Goal: Information Seeking & Learning: Learn about a topic

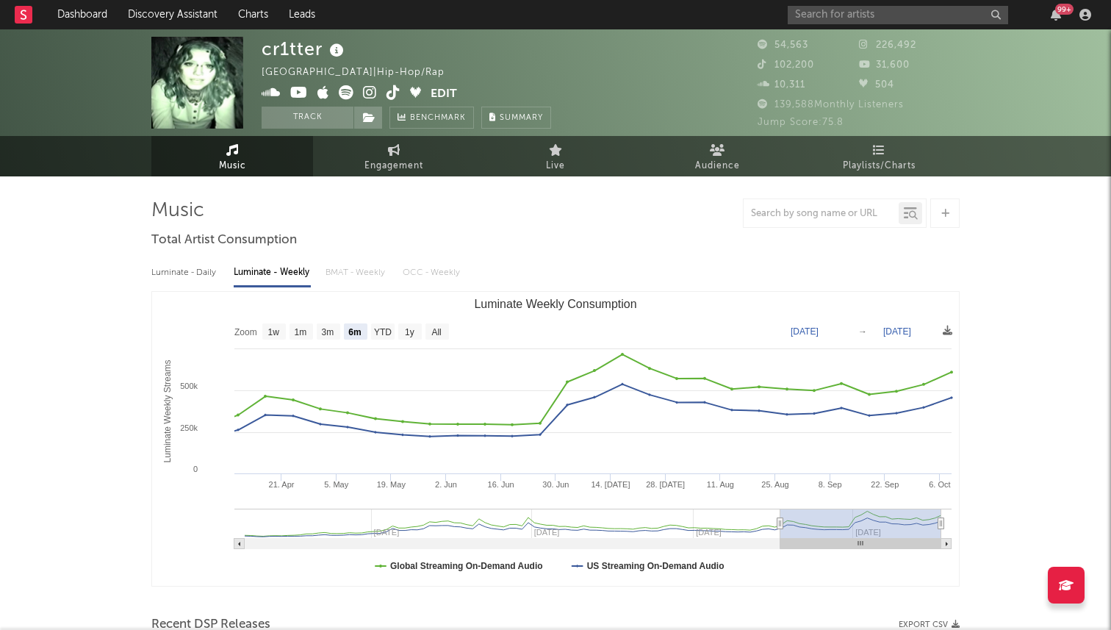
select select "6m"
click at [849, 16] on input "text" at bounding box center [898, 15] width 220 height 18
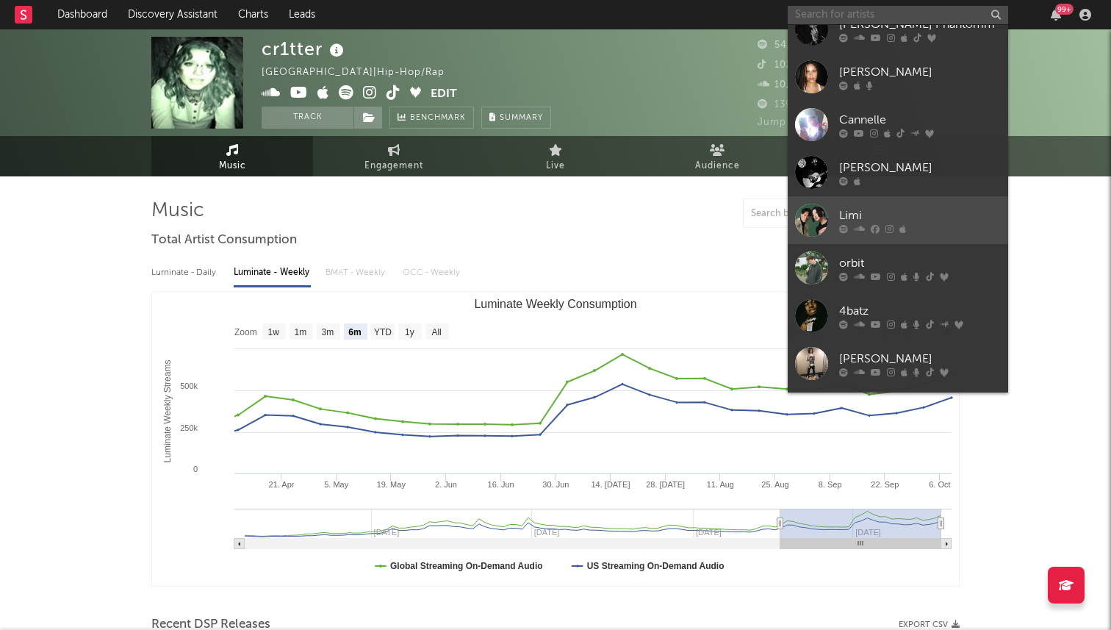
scroll to position [135, 0]
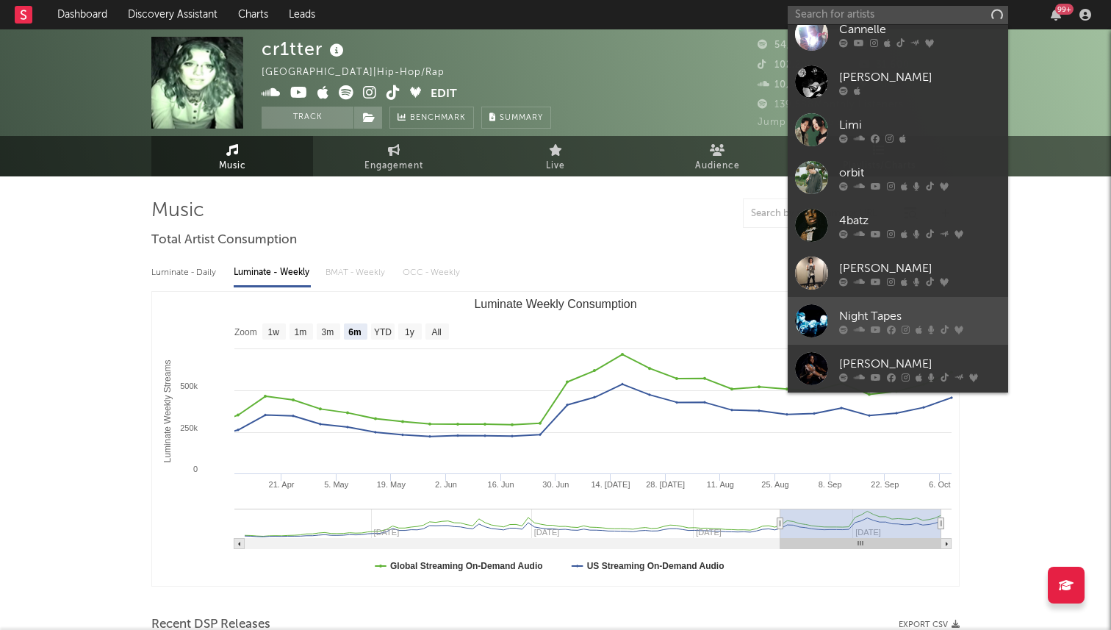
click at [855, 316] on div "Night Tapes" at bounding box center [920, 316] width 162 height 18
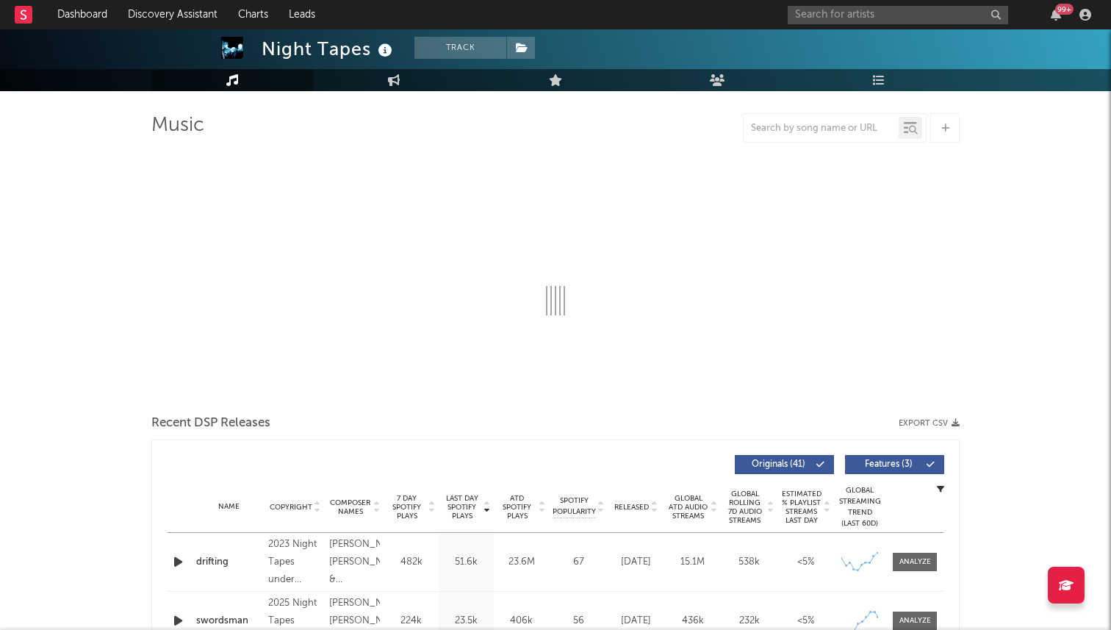
select select "6m"
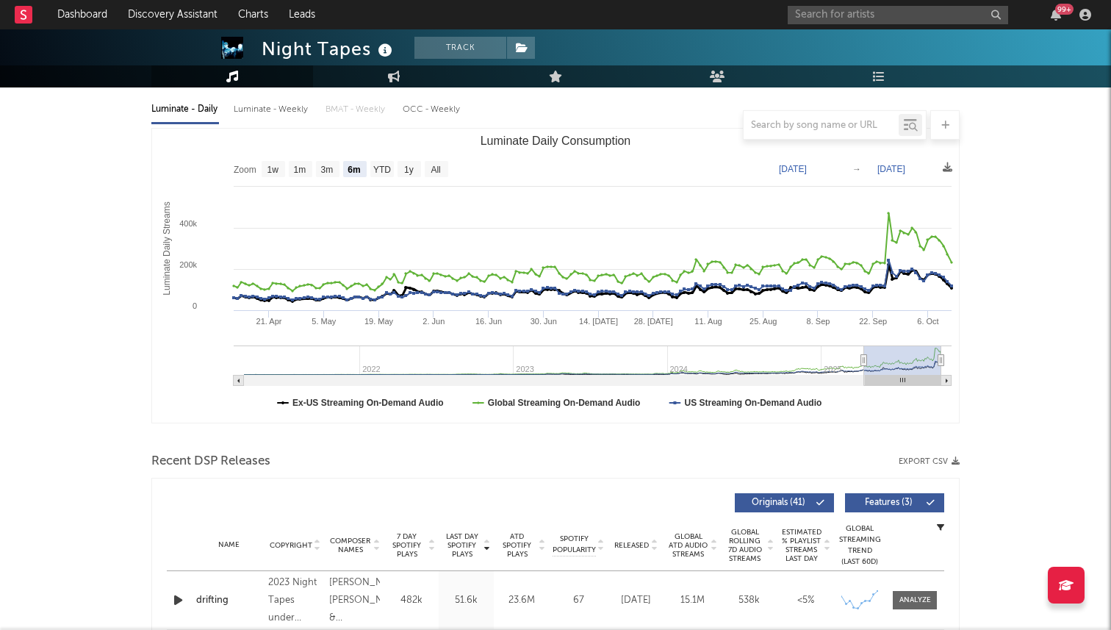
scroll to position [161, 0]
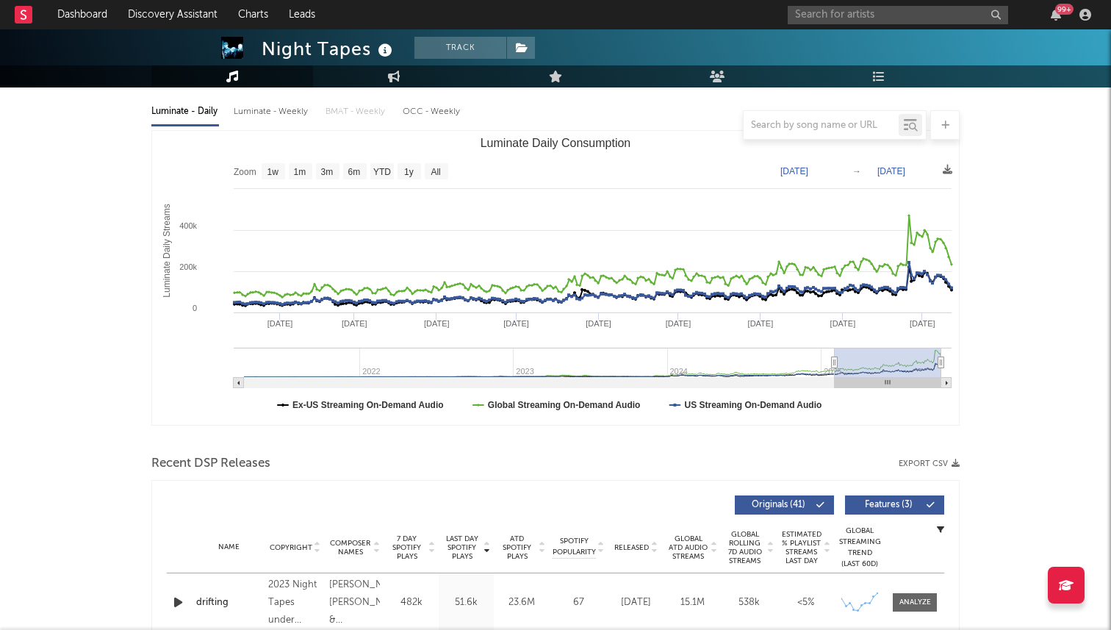
type input "[DATE]"
select select "6m"
type input "[DATE]"
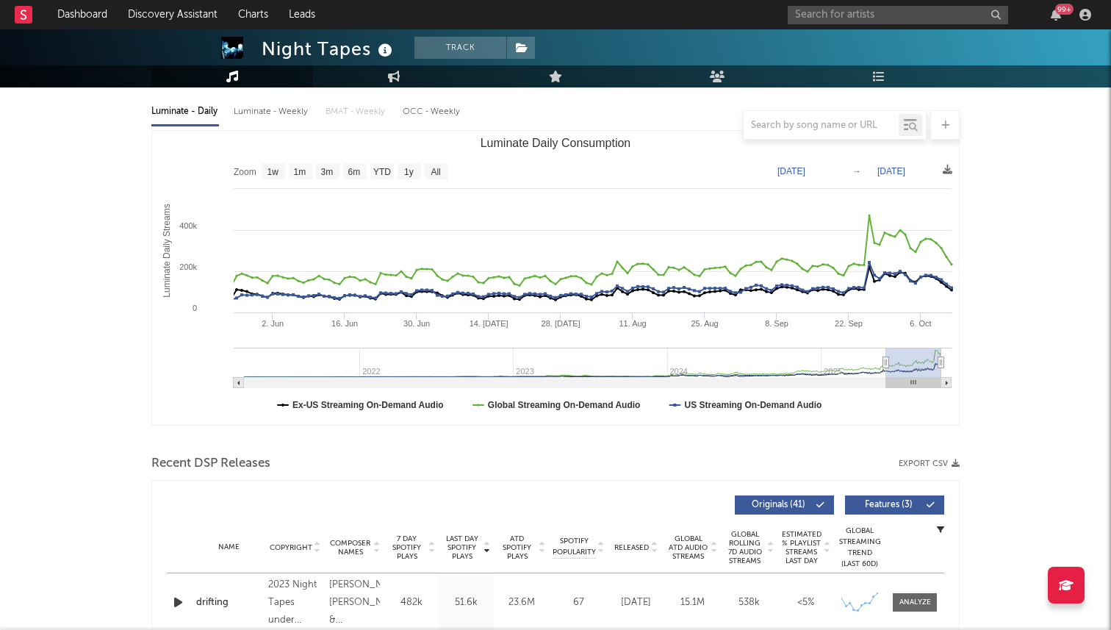
select select "3m"
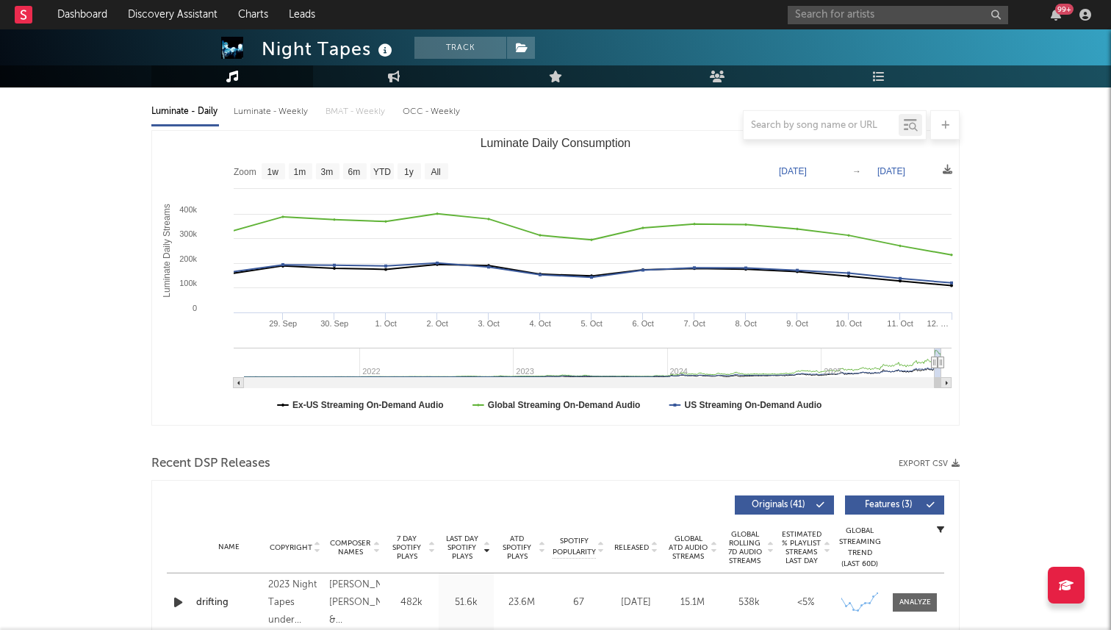
type input "[DATE]"
select select "1m"
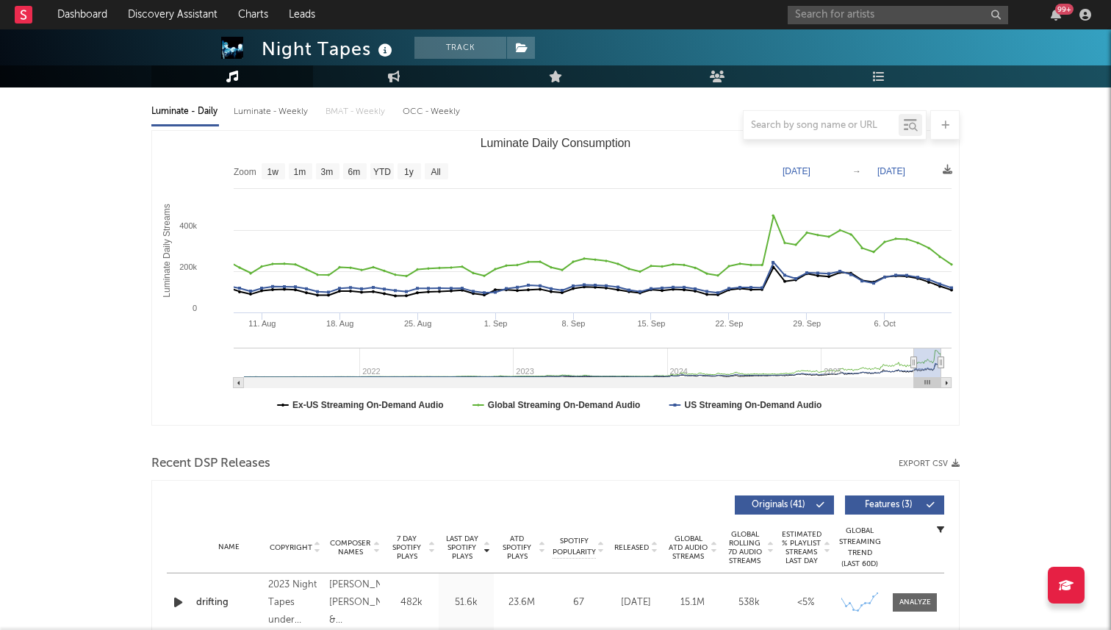
type input "[DATE]"
select select "3m"
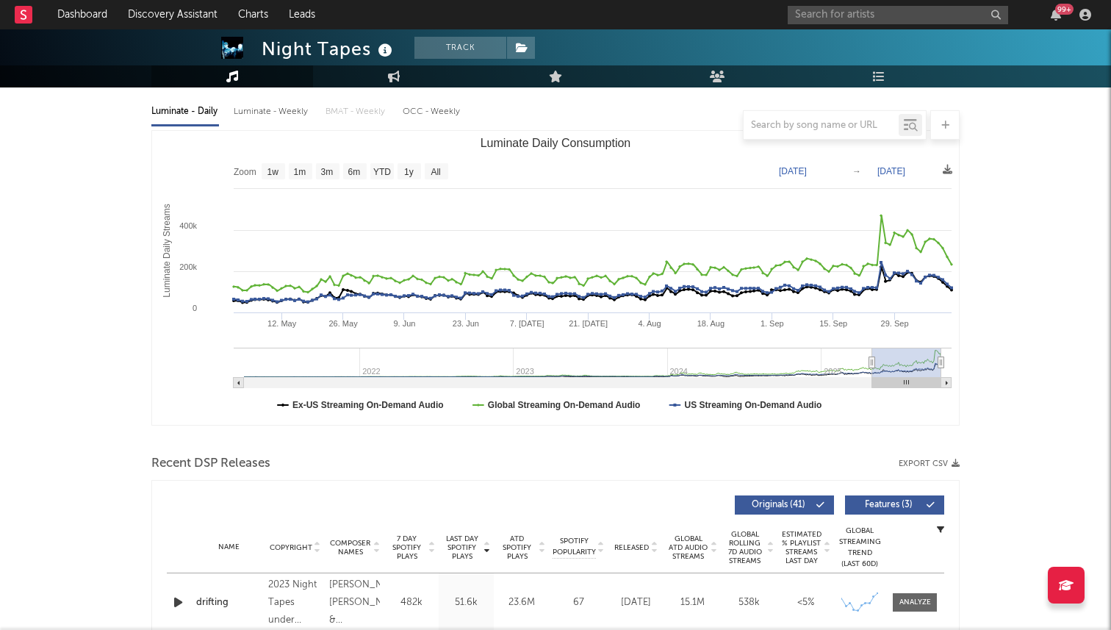
type input "[DATE]"
select select "6m"
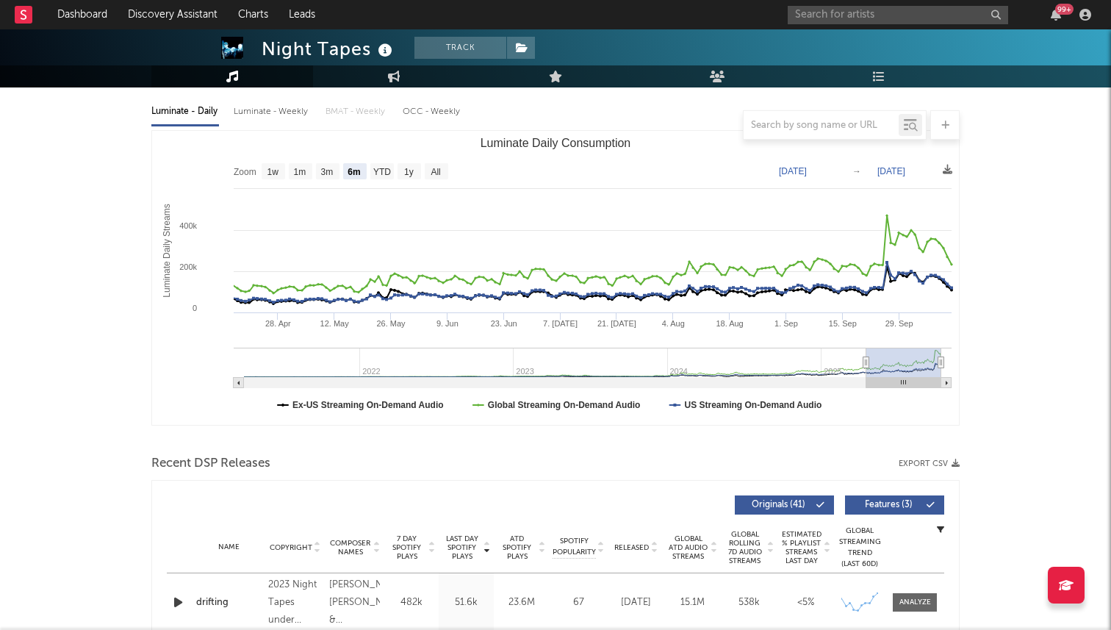
drag, startPoint x: 864, startPoint y: 361, endPoint x: 867, endPoint y: 409, distance: 47.9
click at [867, 409] on icon "Created with Highcharts 10.3.3 Luminate Daily Streams Luminate Daily Consumptio…" at bounding box center [555, 278] width 807 height 294
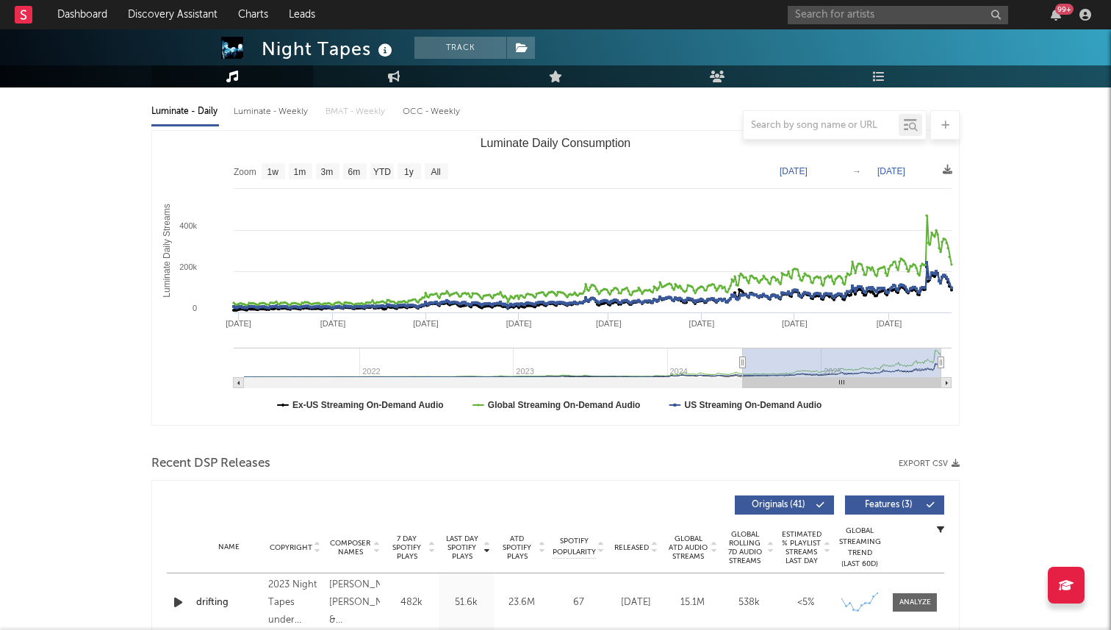
drag, startPoint x: 867, startPoint y: 360, endPoint x: 742, endPoint y: 361, distance: 124.2
click at [742, 361] on icon "Luminate Daily Consumption" at bounding box center [743, 362] width 6 height 11
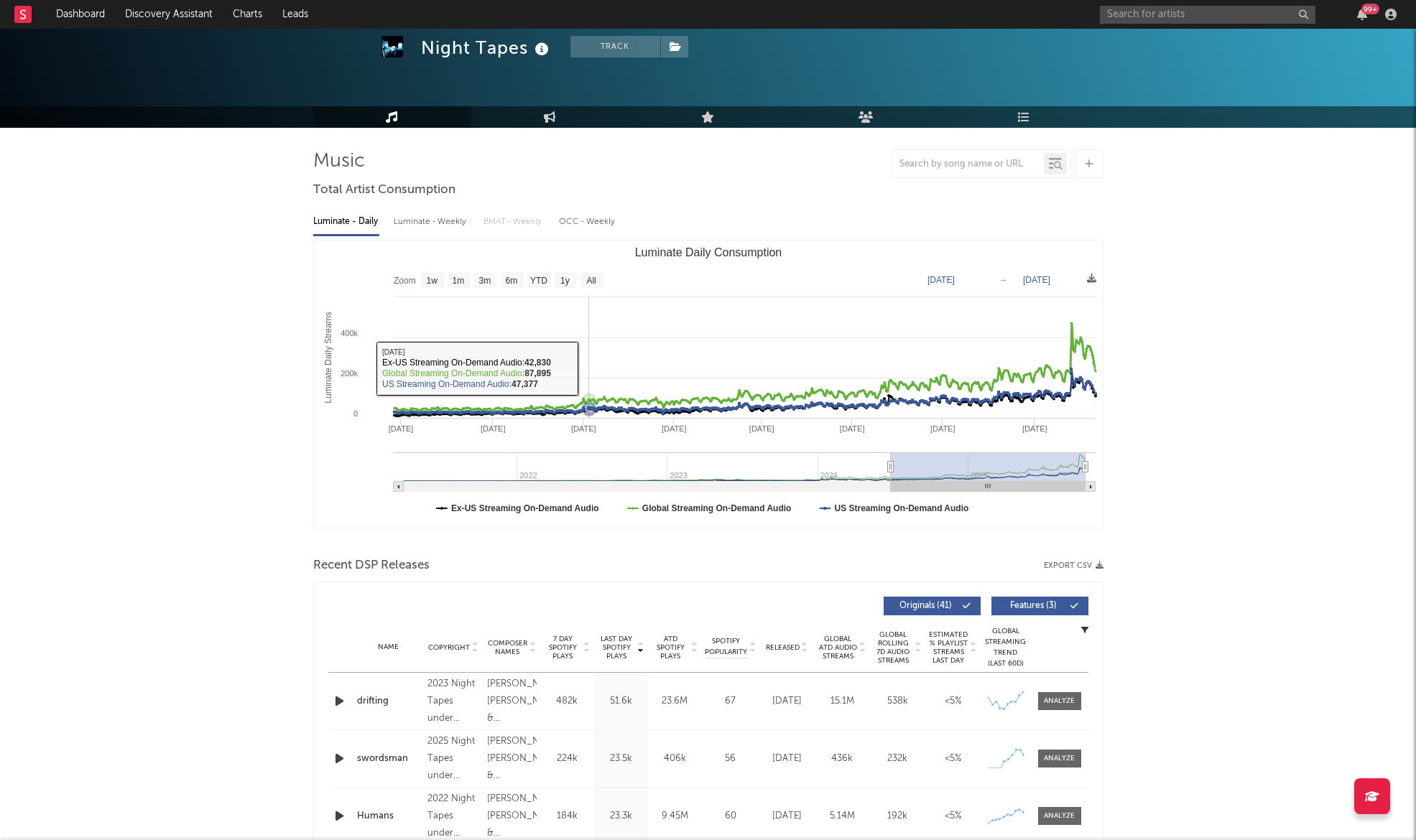
scroll to position [47, 0]
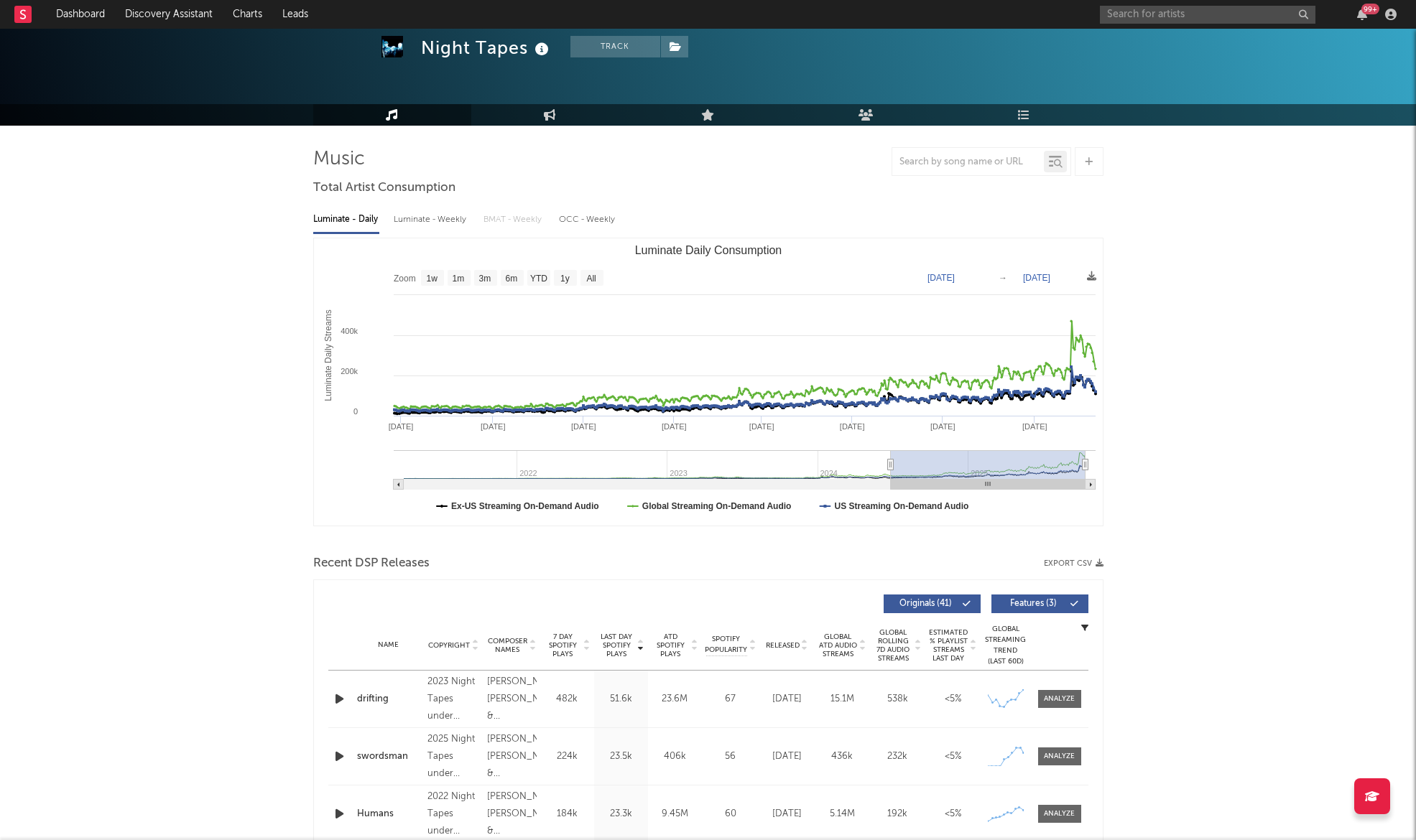
click at [893, 465] on icon "Luminate Daily Consumption" at bounding box center [890, 464] width 6 height 11
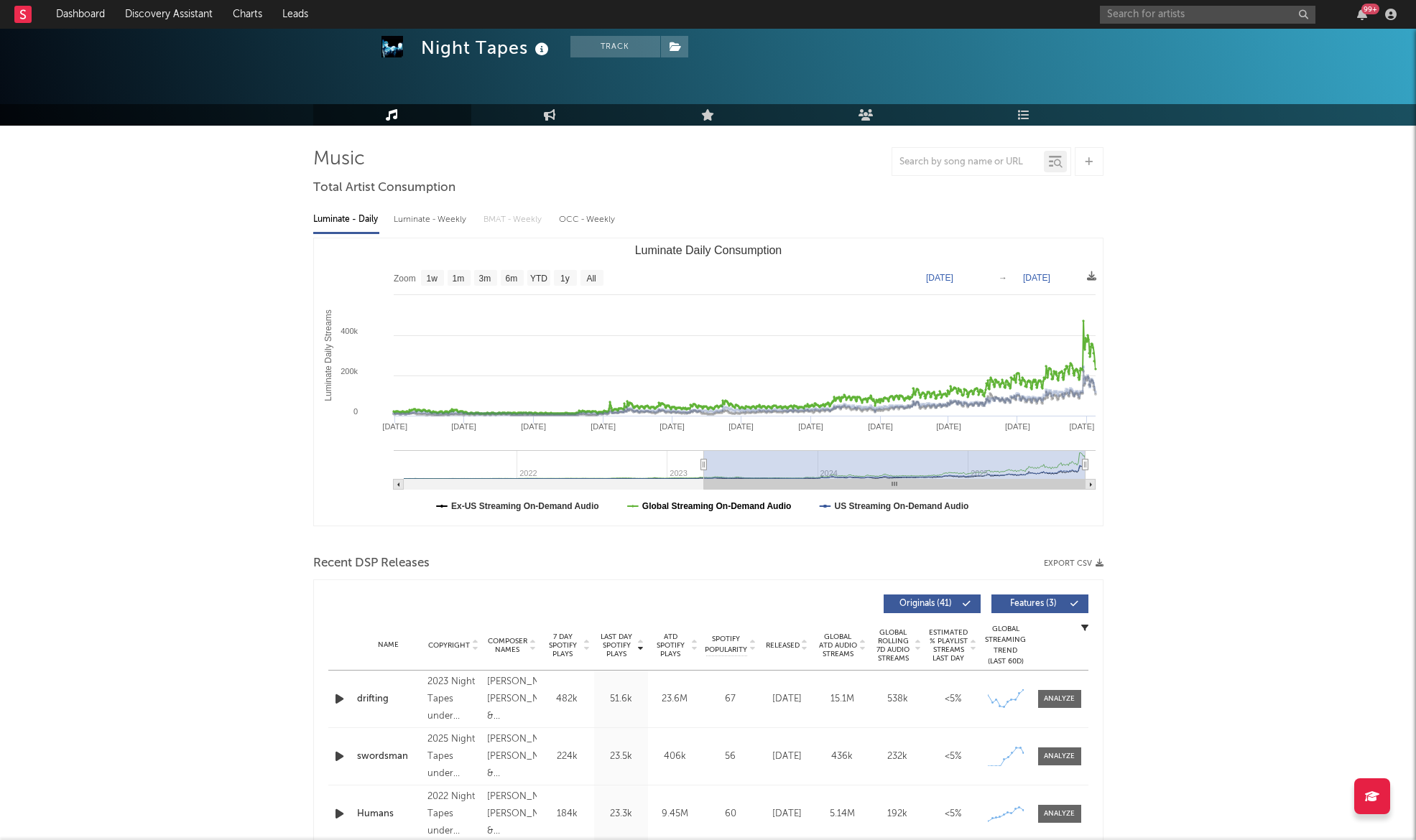
drag, startPoint x: 893, startPoint y: 465, endPoint x: 708, endPoint y: 508, distance: 189.9
click at [708, 508] on icon "Created with Highcharts 10.3.3 Luminate Daily Streams Luminate Daily Consumptio…" at bounding box center [708, 382] width 789 height 287
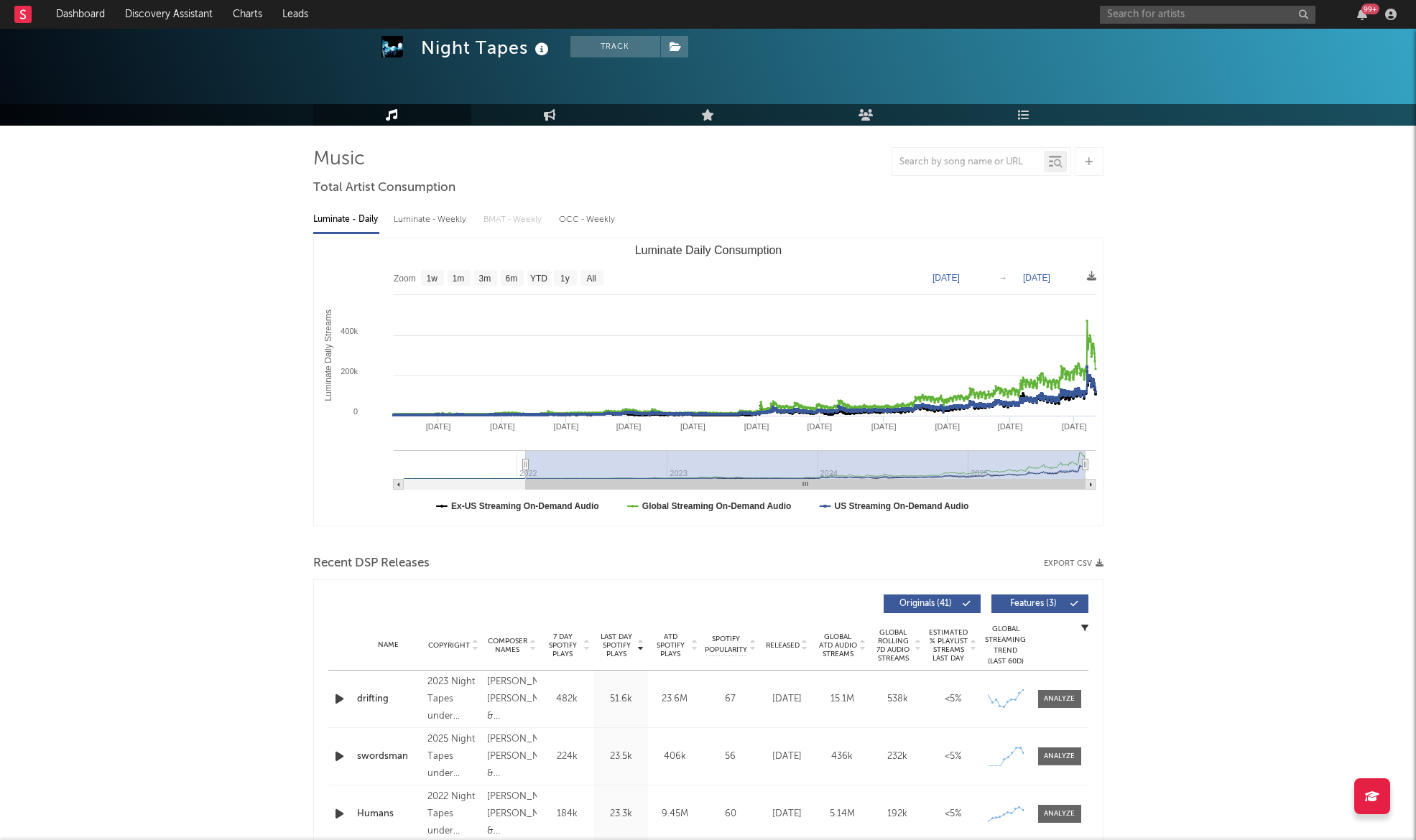
type input "[DATE]"
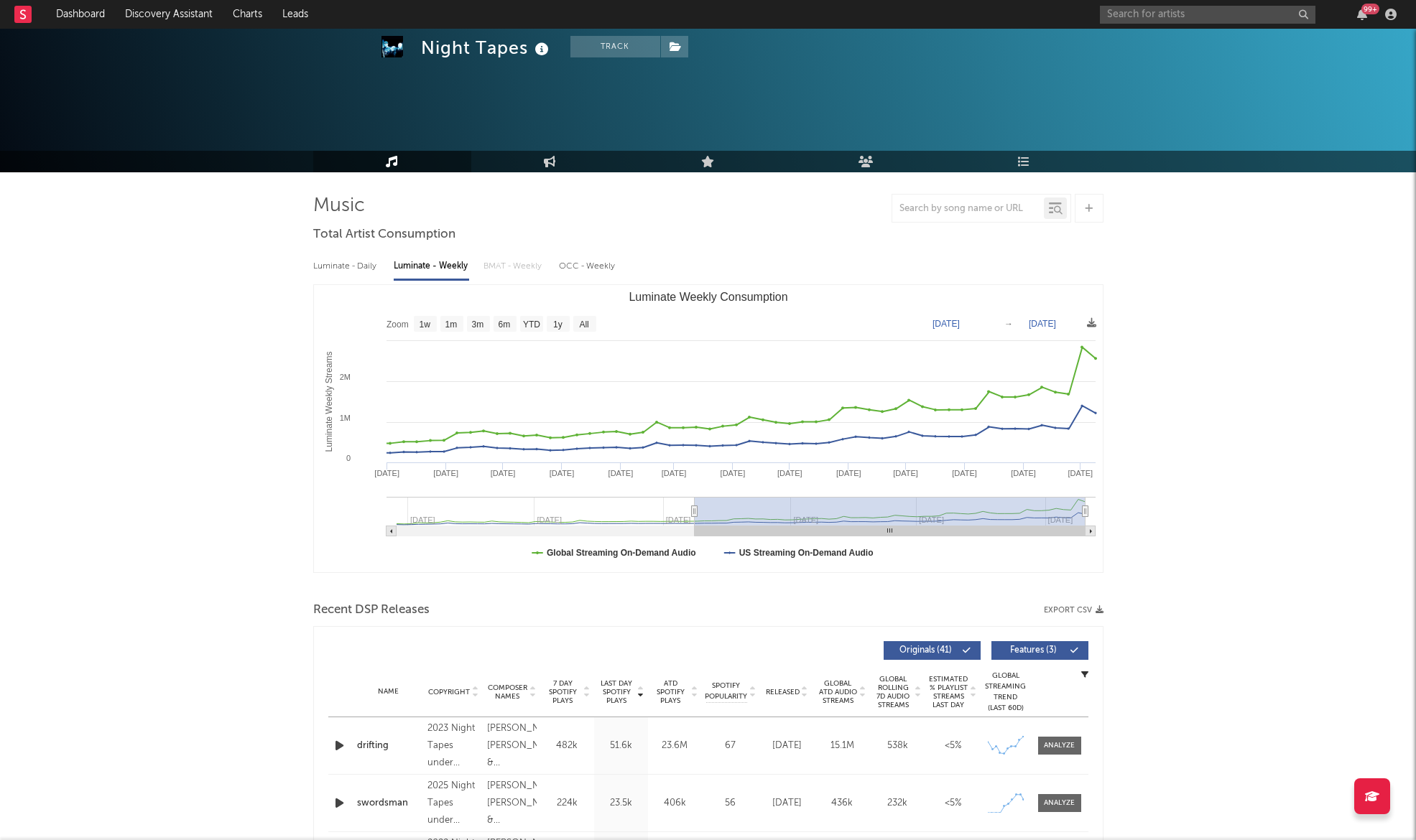
select select "1y"
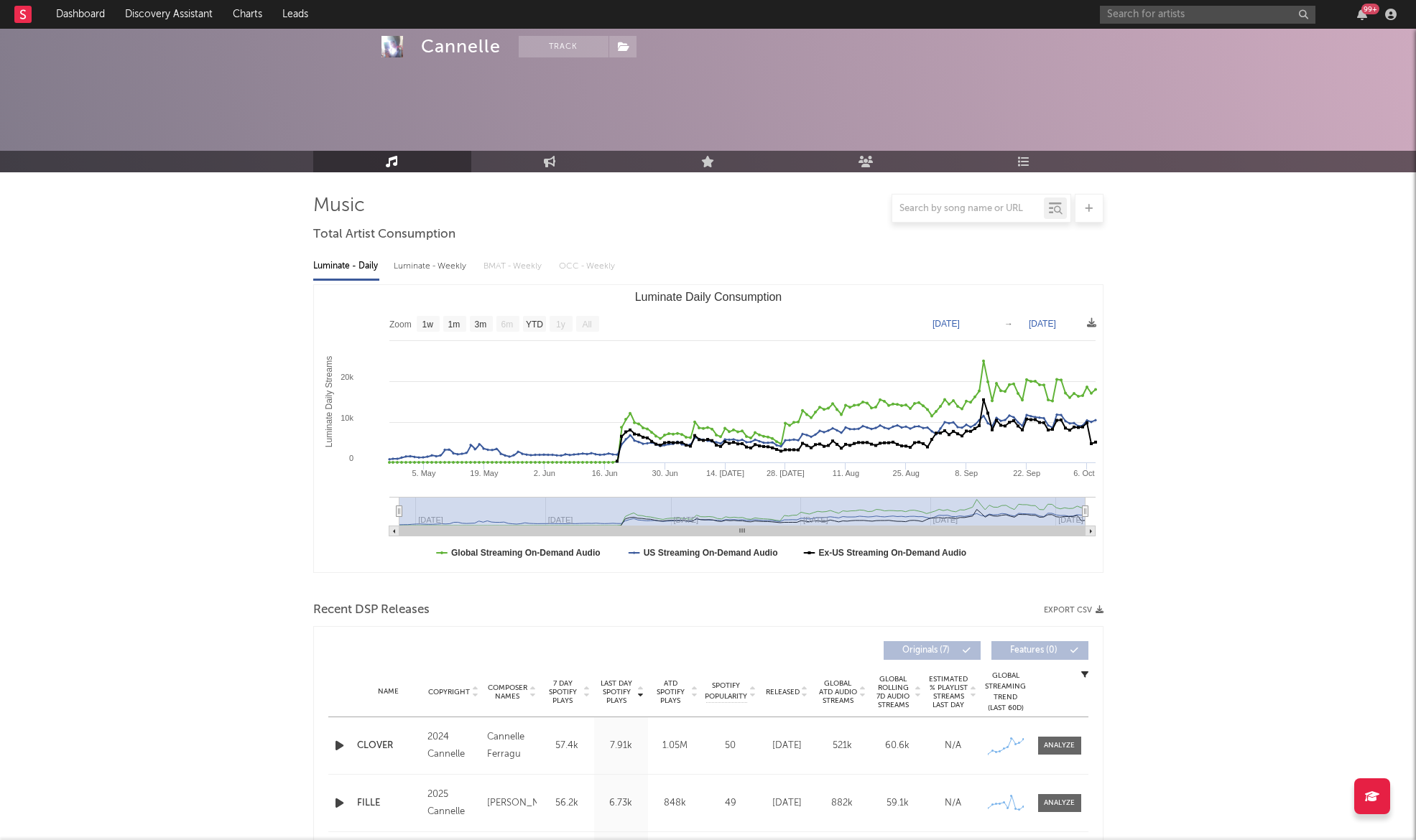
select select "1w"
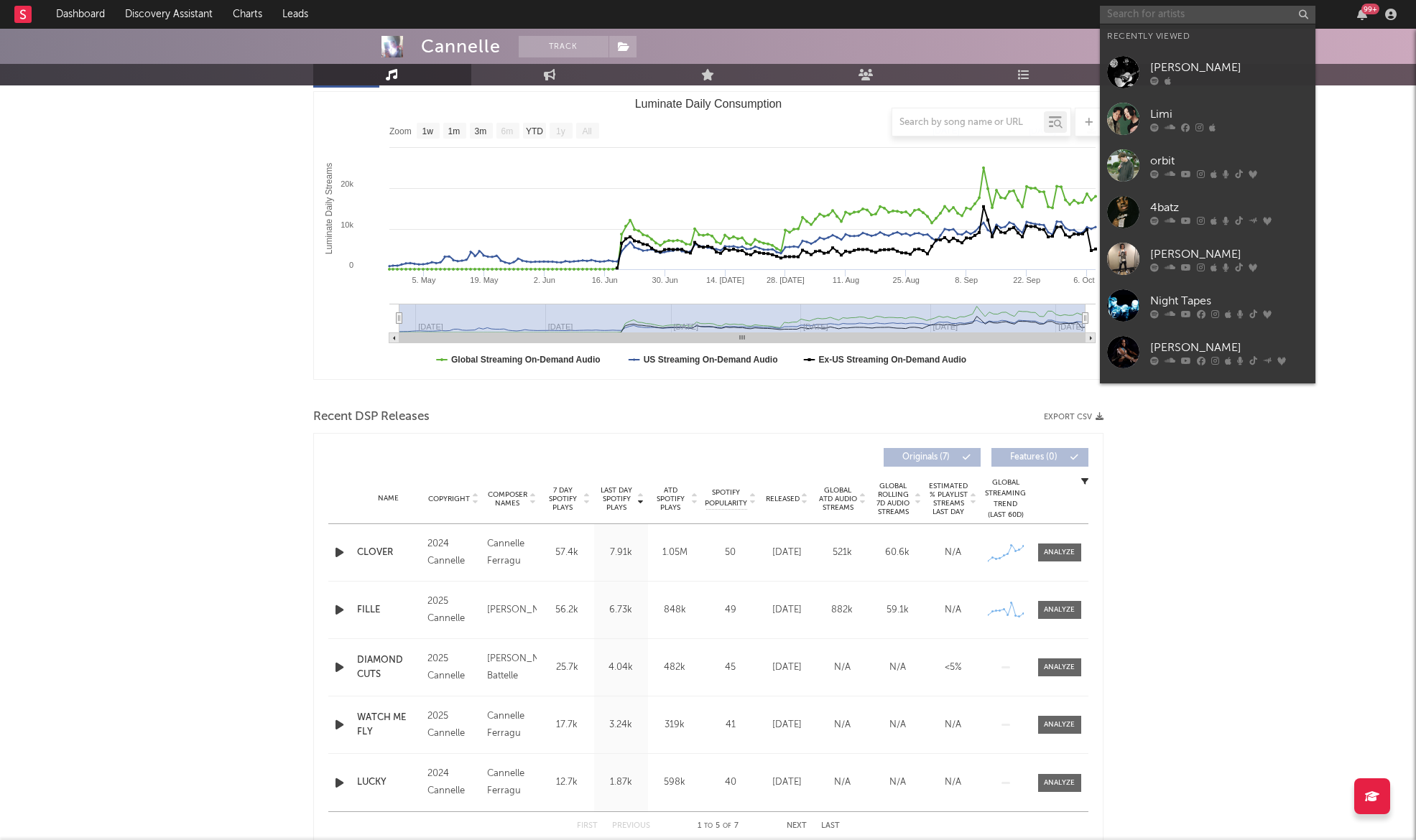
click at [1132, 21] on input "text" at bounding box center [1207, 15] width 215 height 18
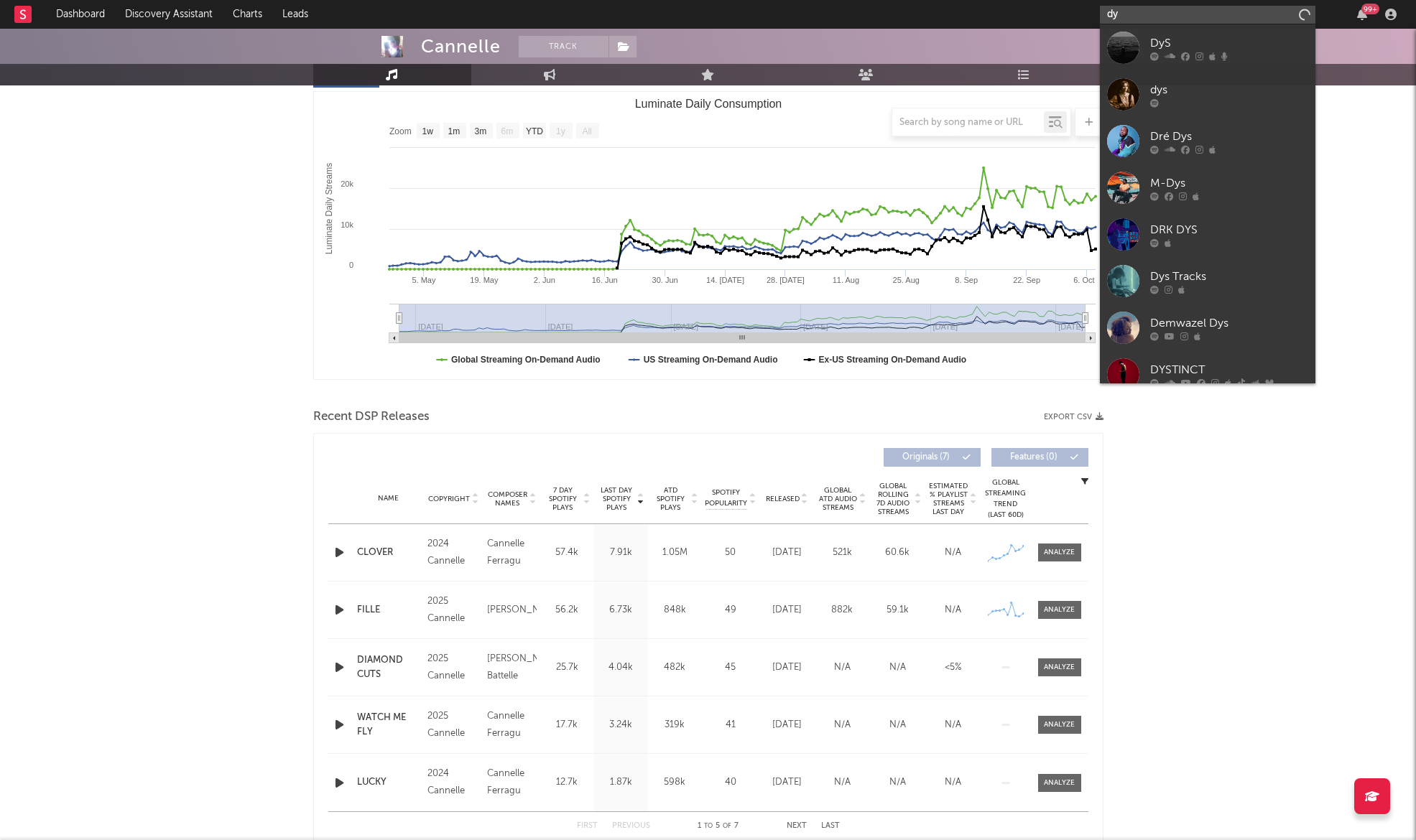
type input "d"
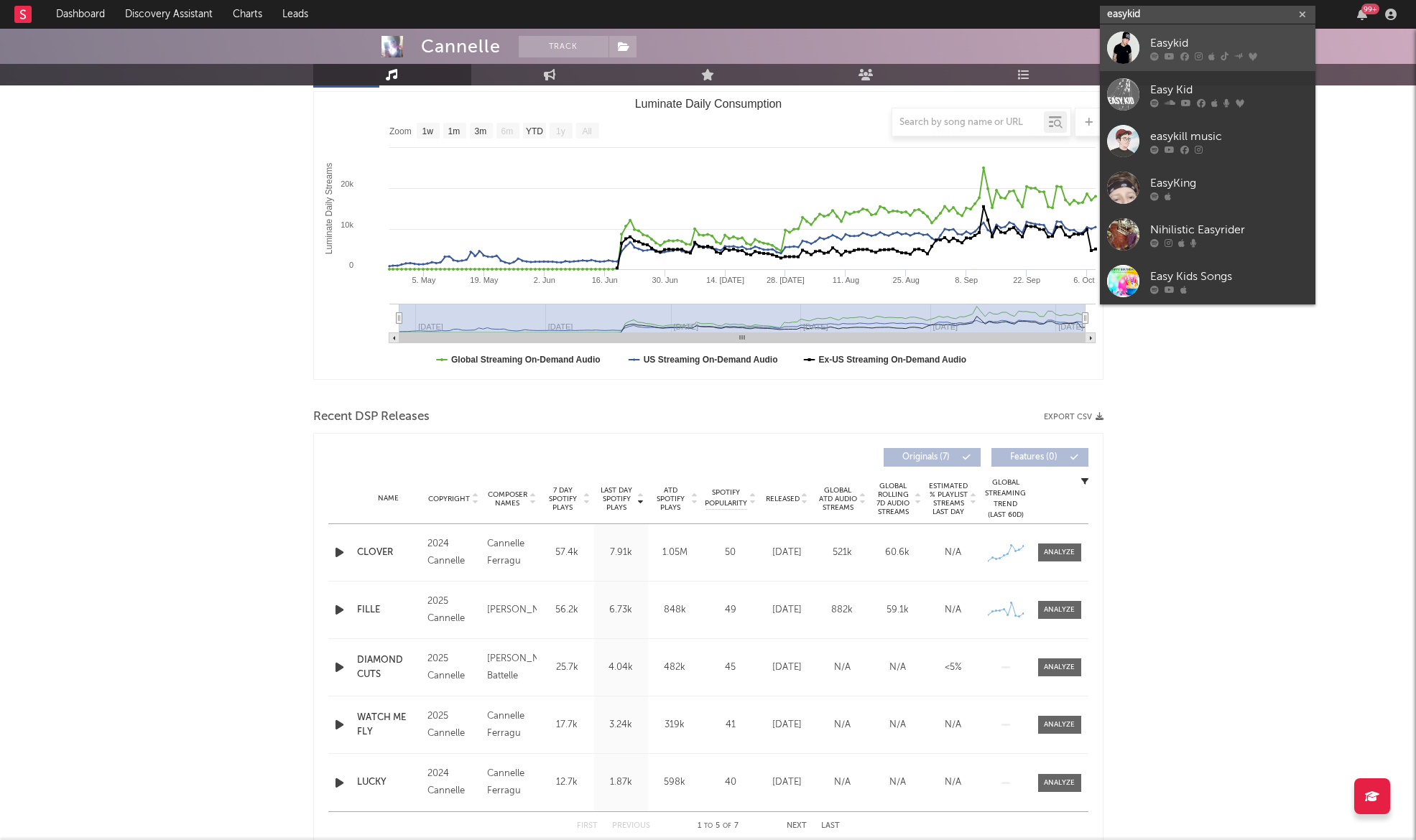
type input "easykid"
click at [1210, 38] on div "Easykid" at bounding box center [1229, 43] width 158 height 18
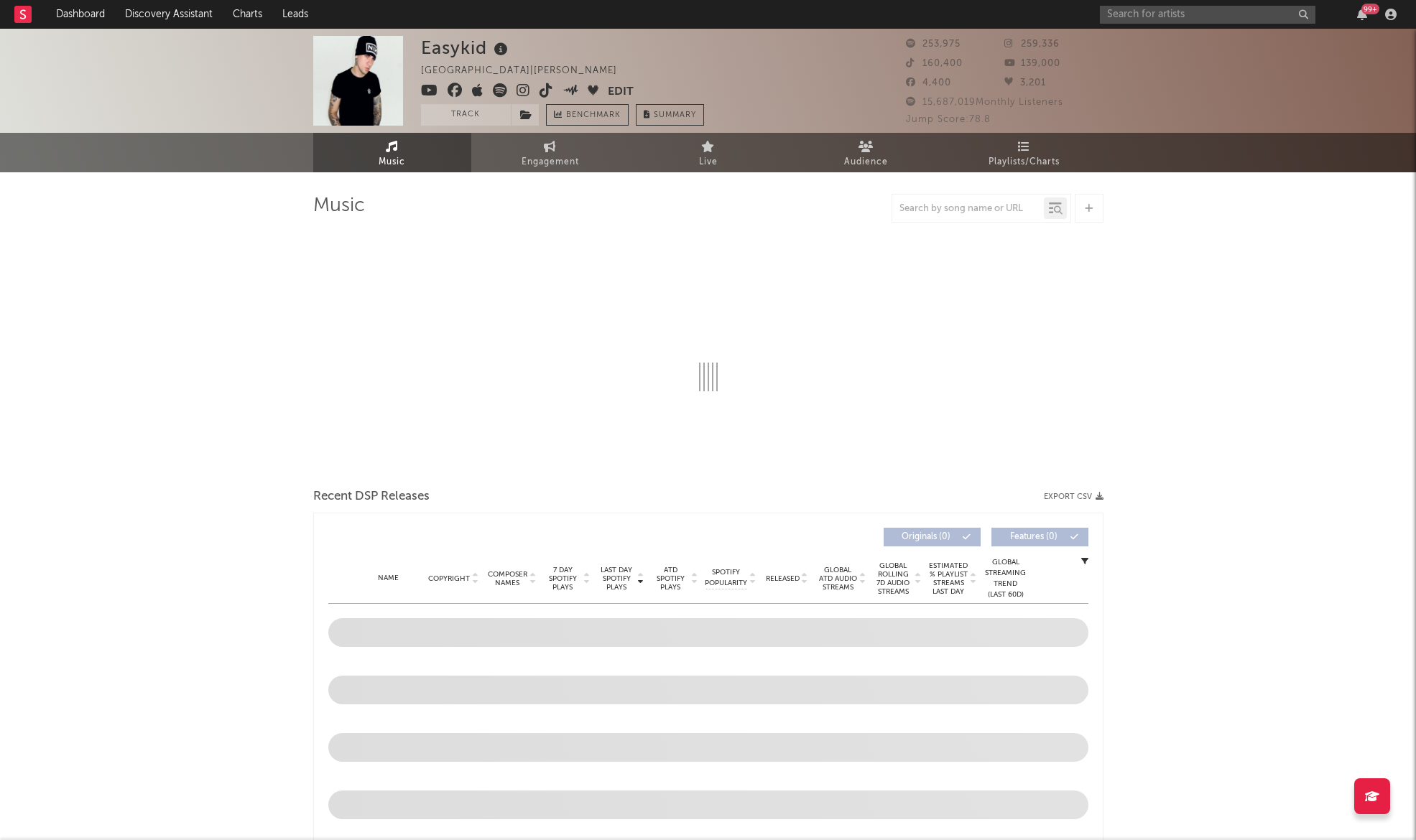
select select "6m"
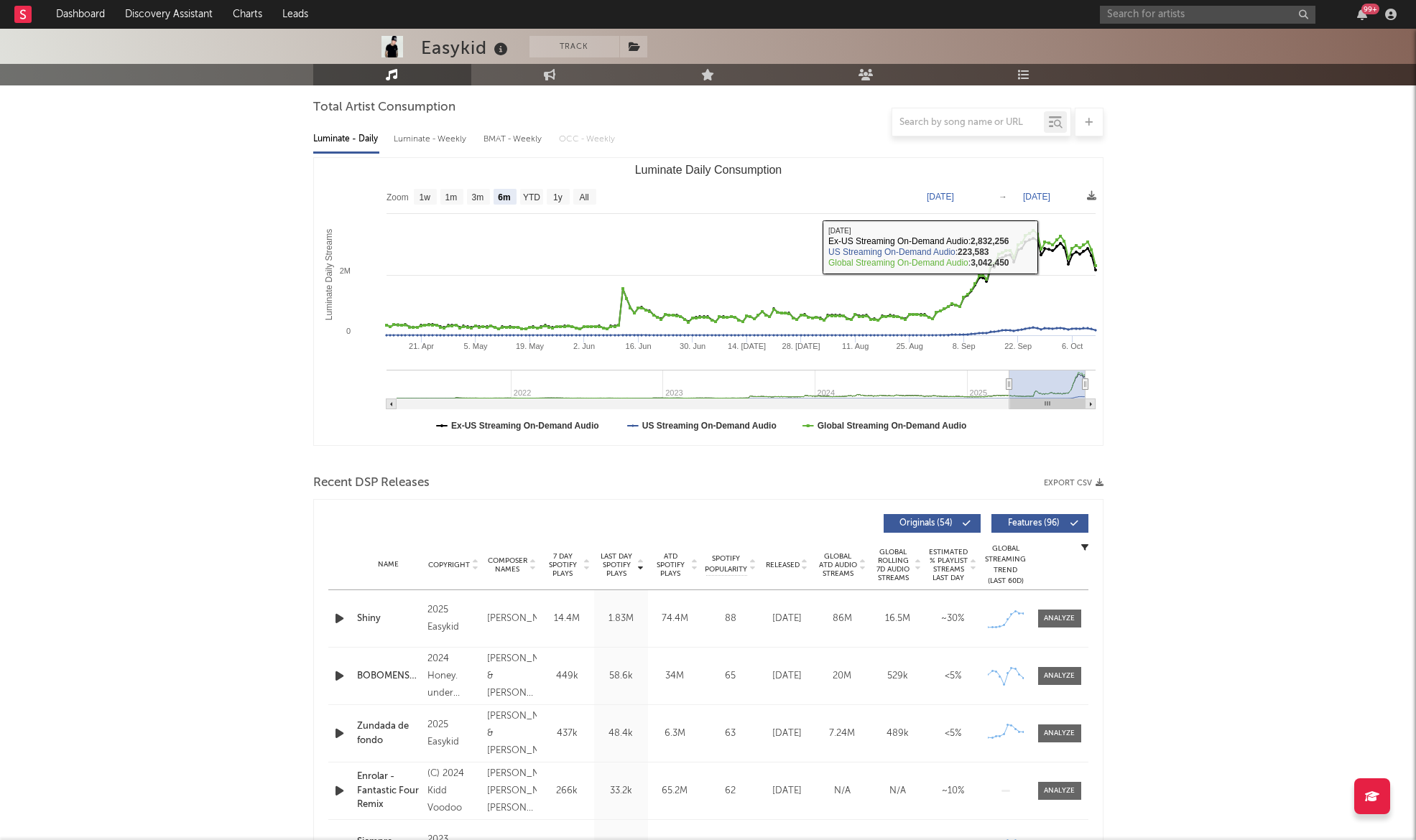
scroll to position [134, 0]
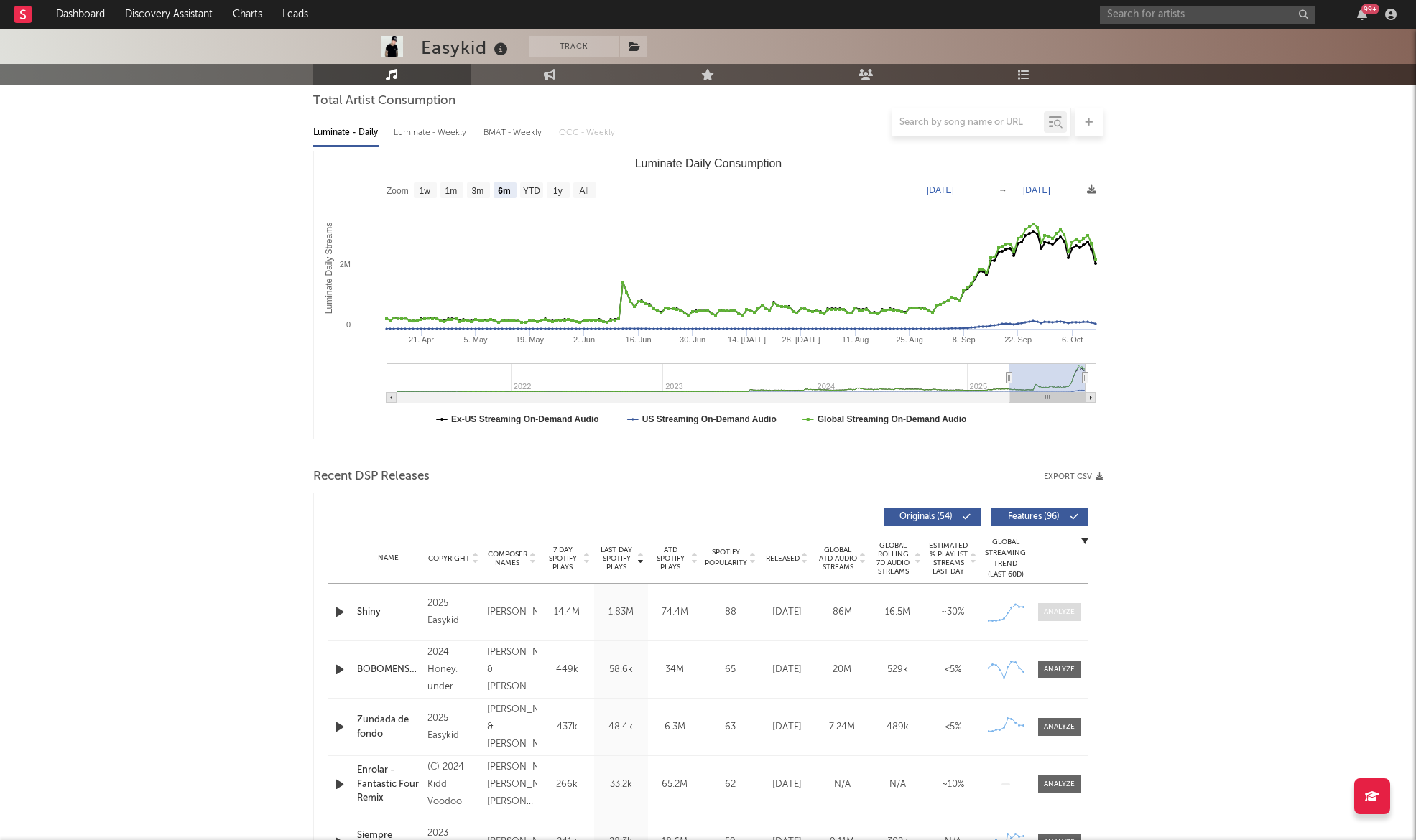
click at [1059, 609] on div at bounding box center [1059, 611] width 31 height 11
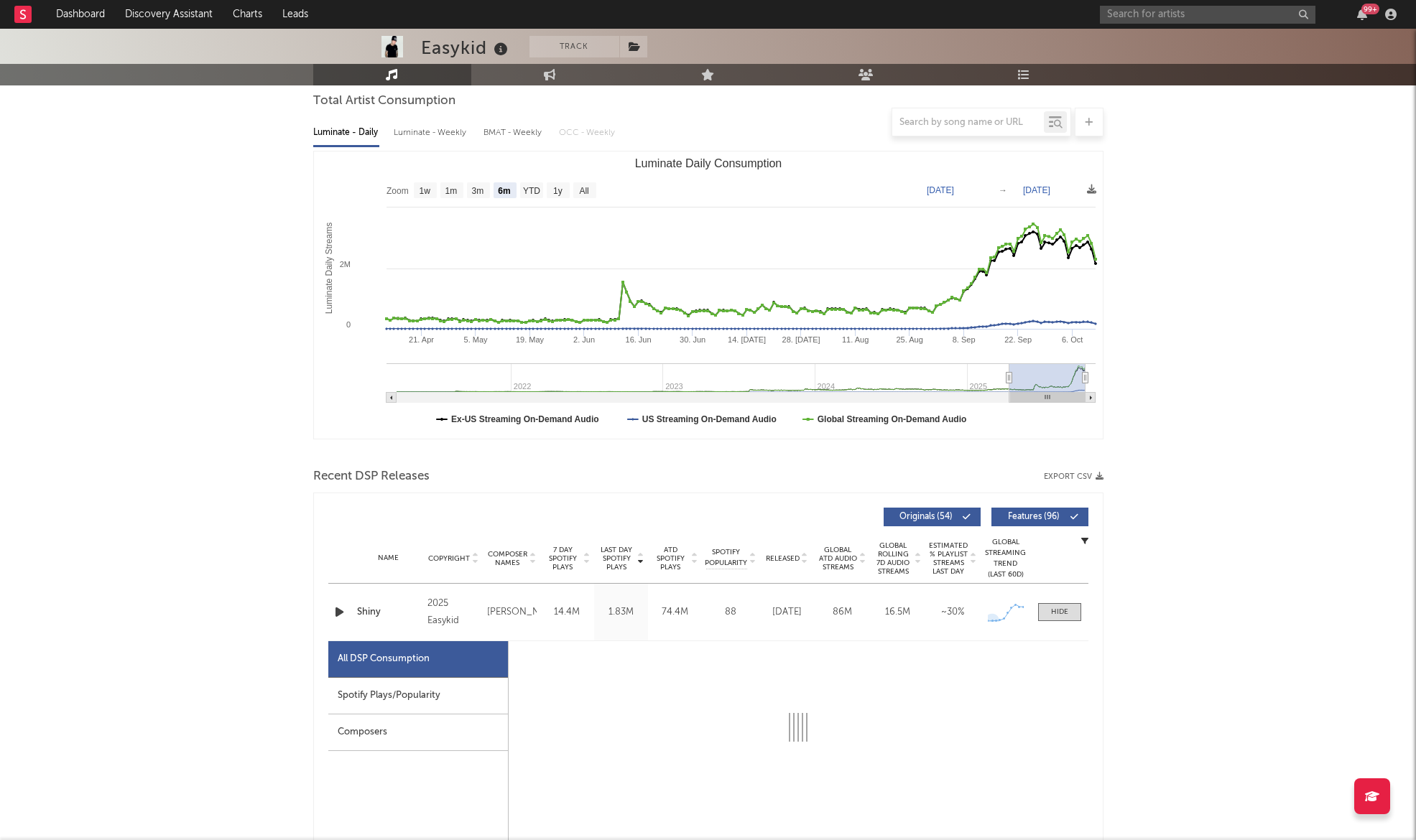
select select "1w"
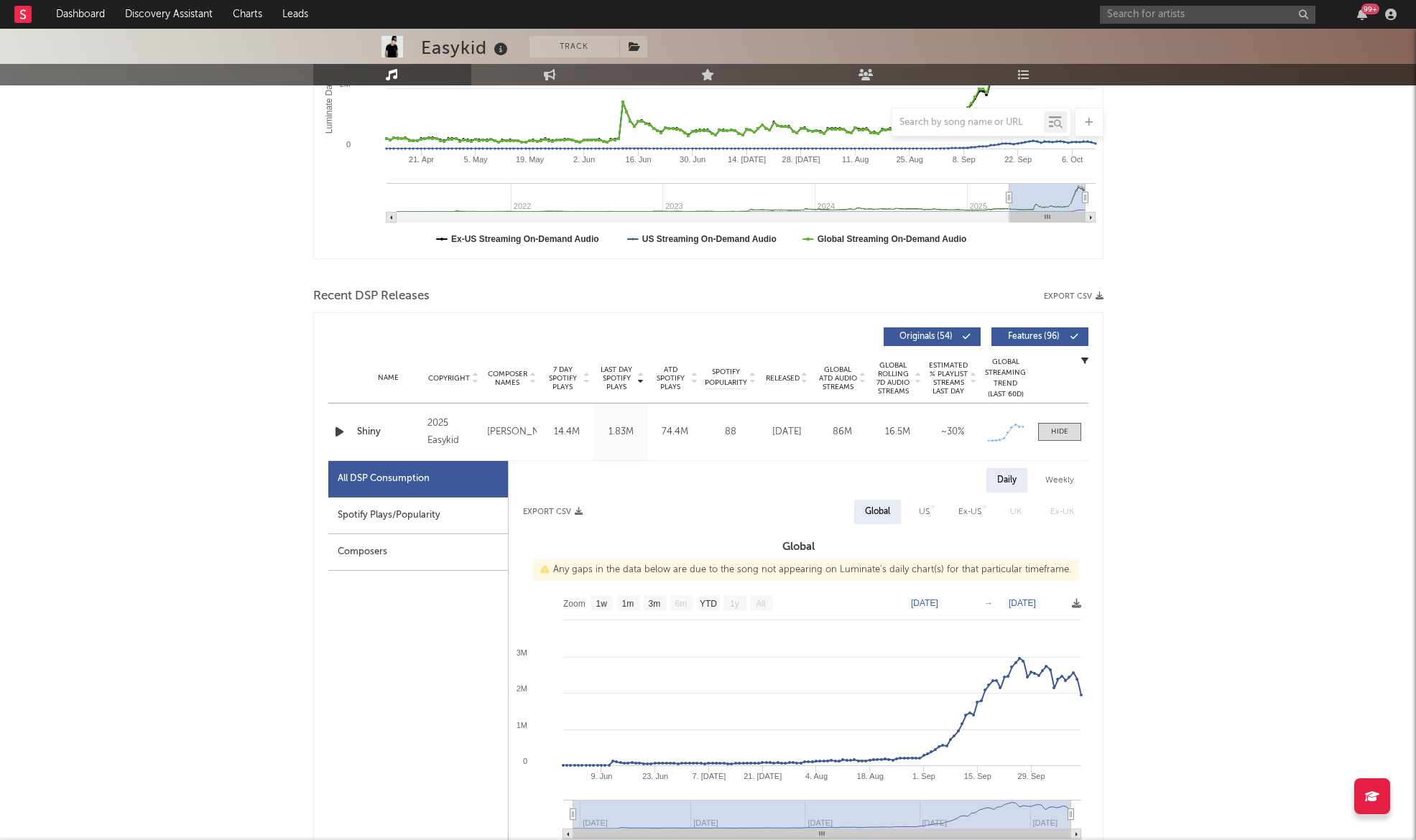
scroll to position [319, 0]
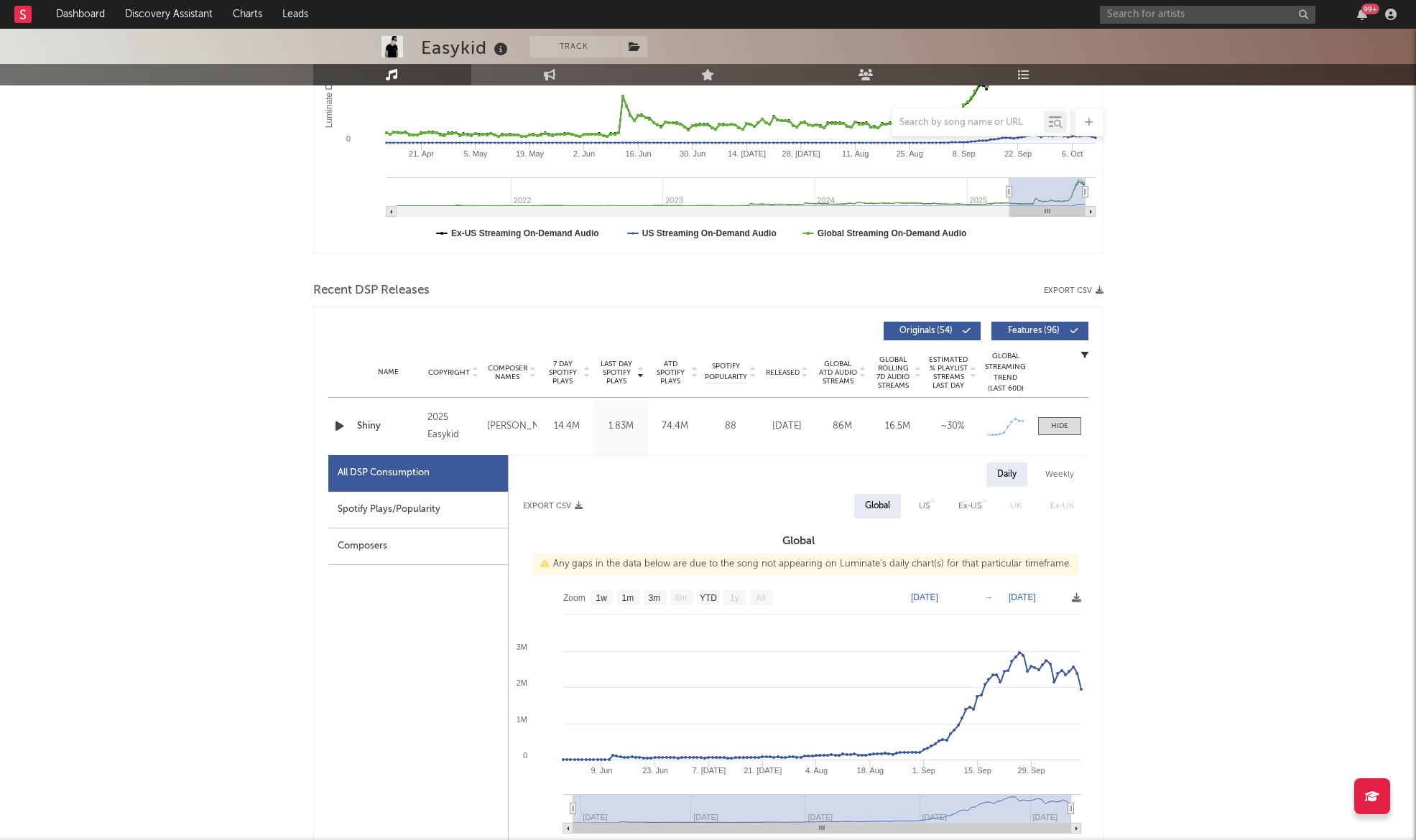
click at [427, 510] on div "Spotify Plays/Popularity" at bounding box center [418, 509] width 180 height 36
select select "1w"
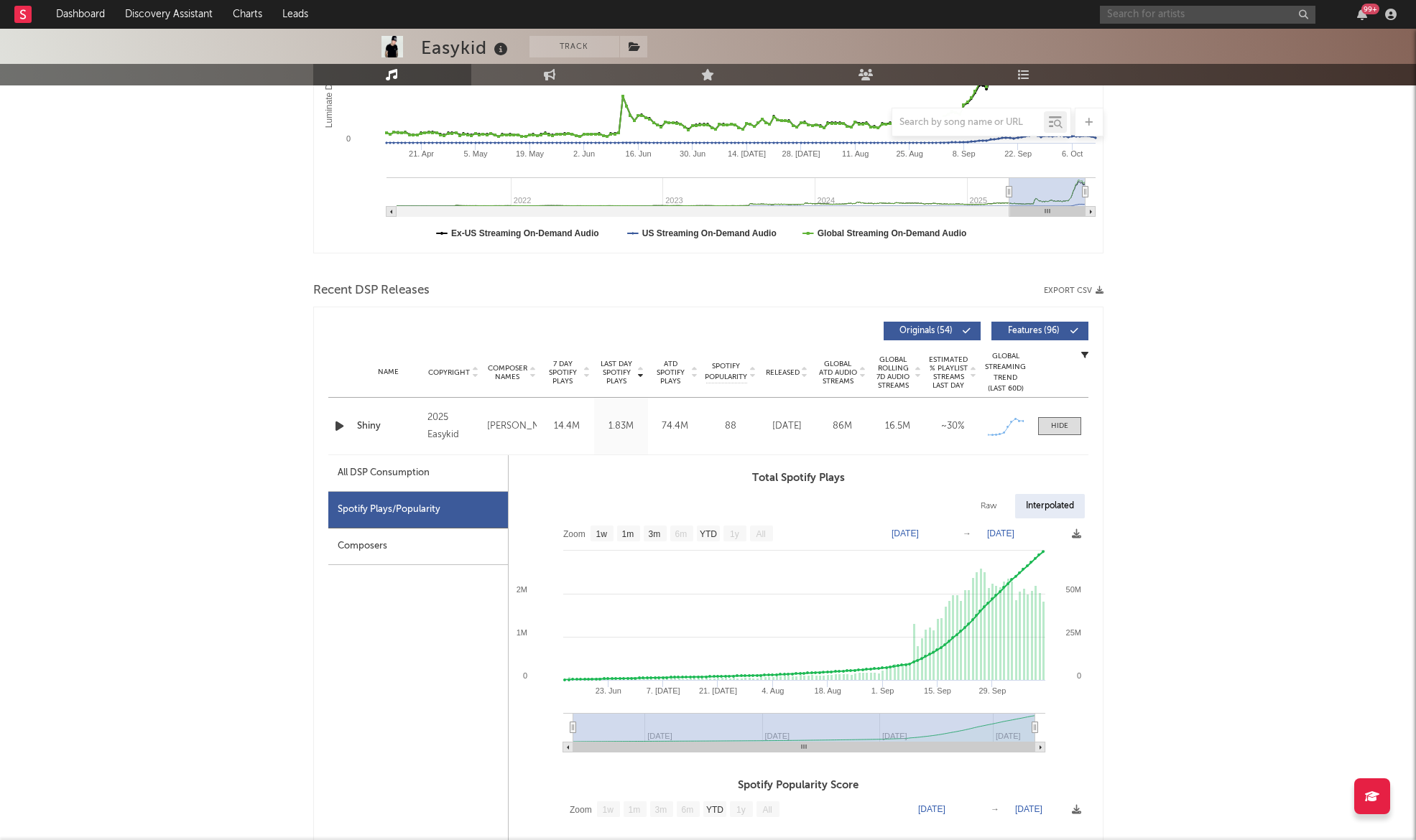
click at [1147, 17] on input "text" at bounding box center [1207, 15] width 215 height 18
click at [1145, 17] on input "fr" at bounding box center [1207, 15] width 215 height 18
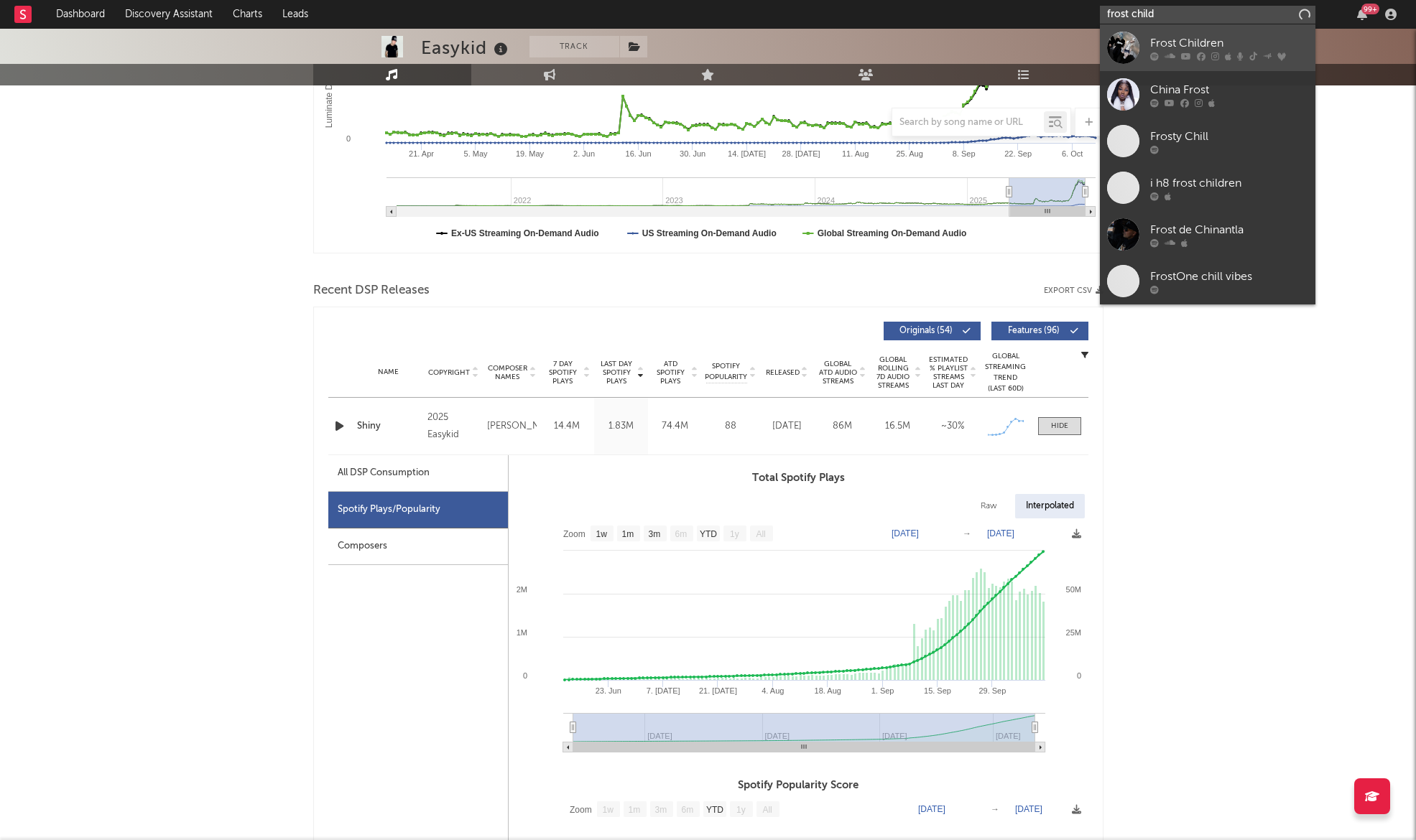
type input "frost child"
click at [1162, 48] on div "Frost Children" at bounding box center [1229, 43] width 158 height 18
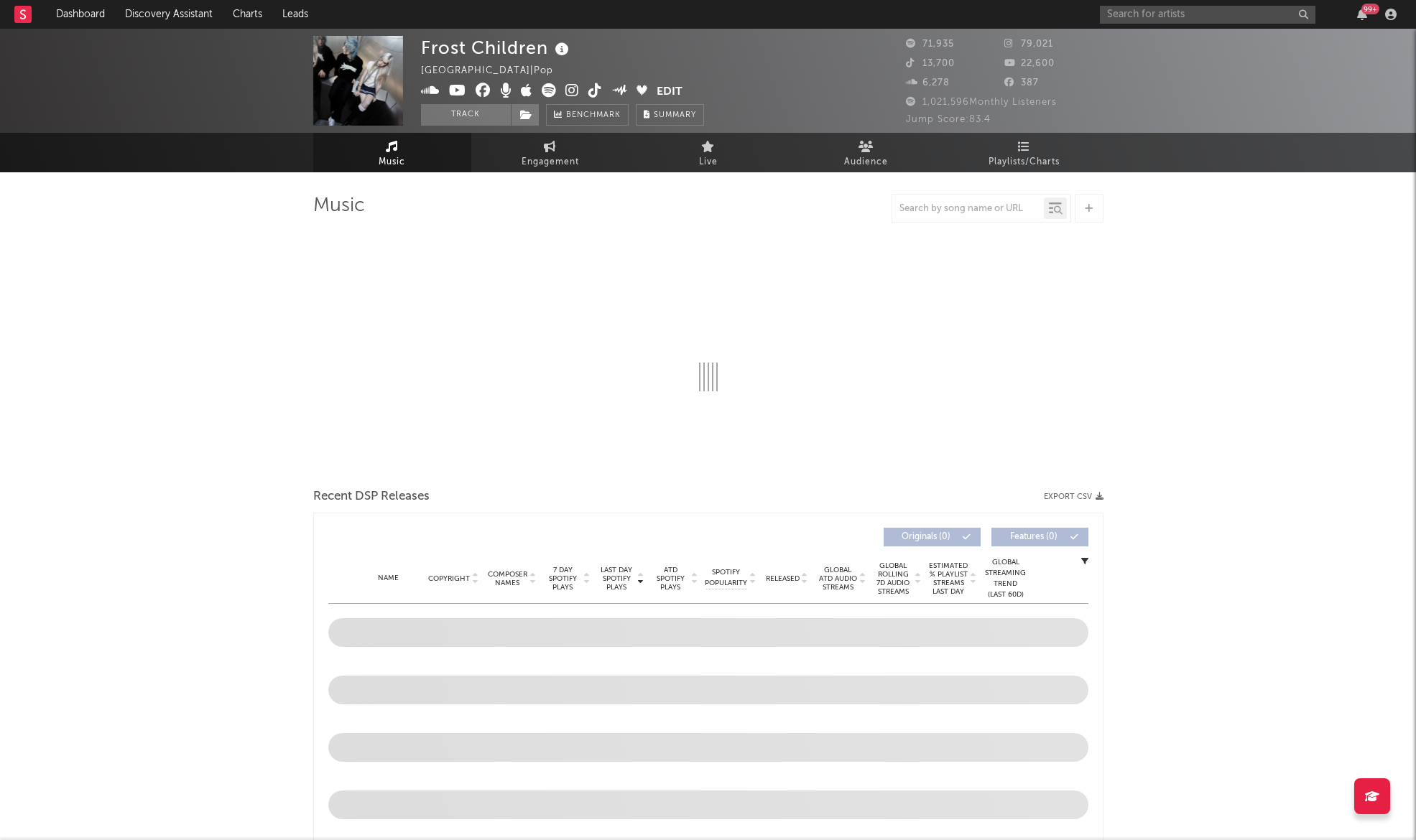
select select "6m"
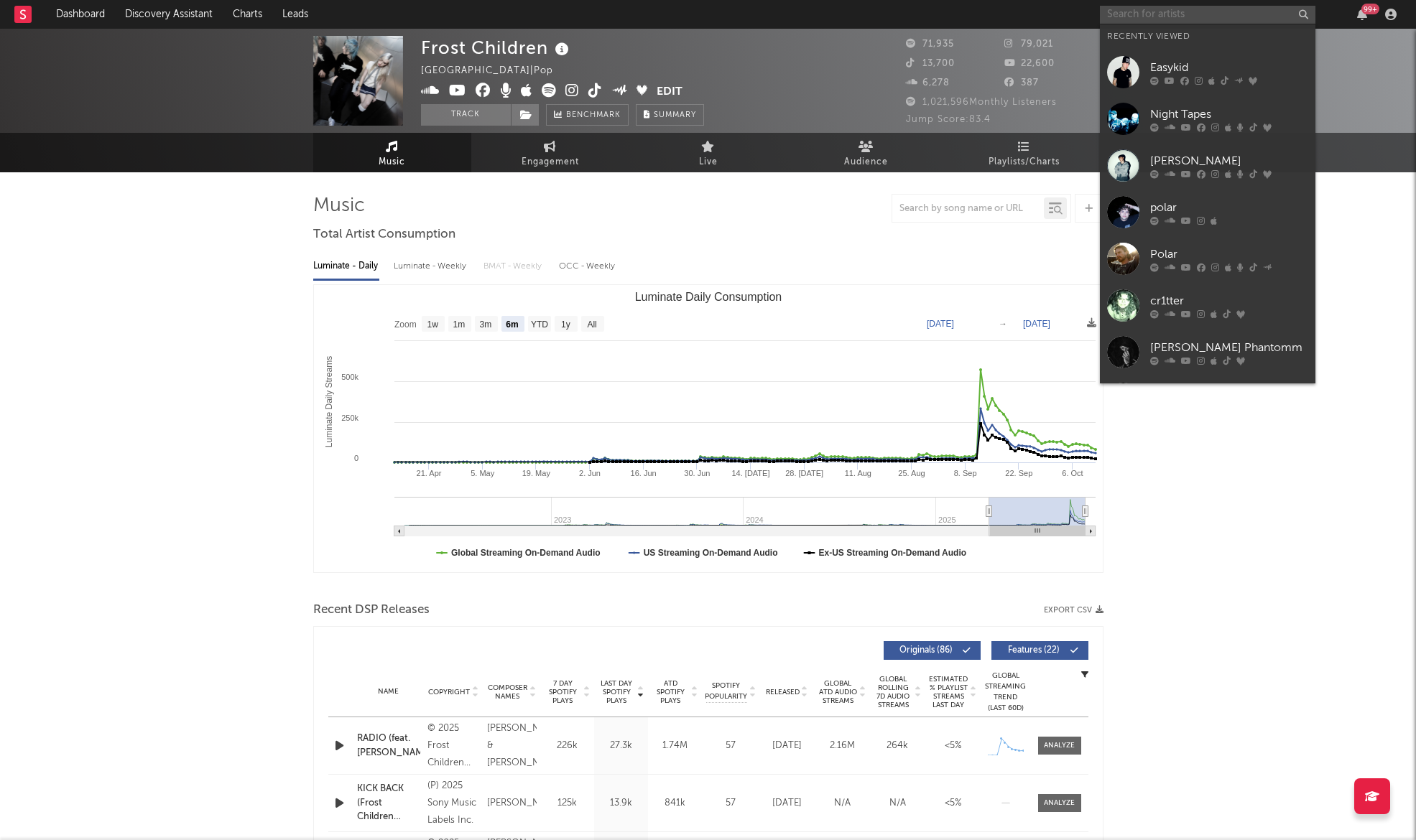
click at [1150, 14] on input "text" at bounding box center [1207, 15] width 215 height 18
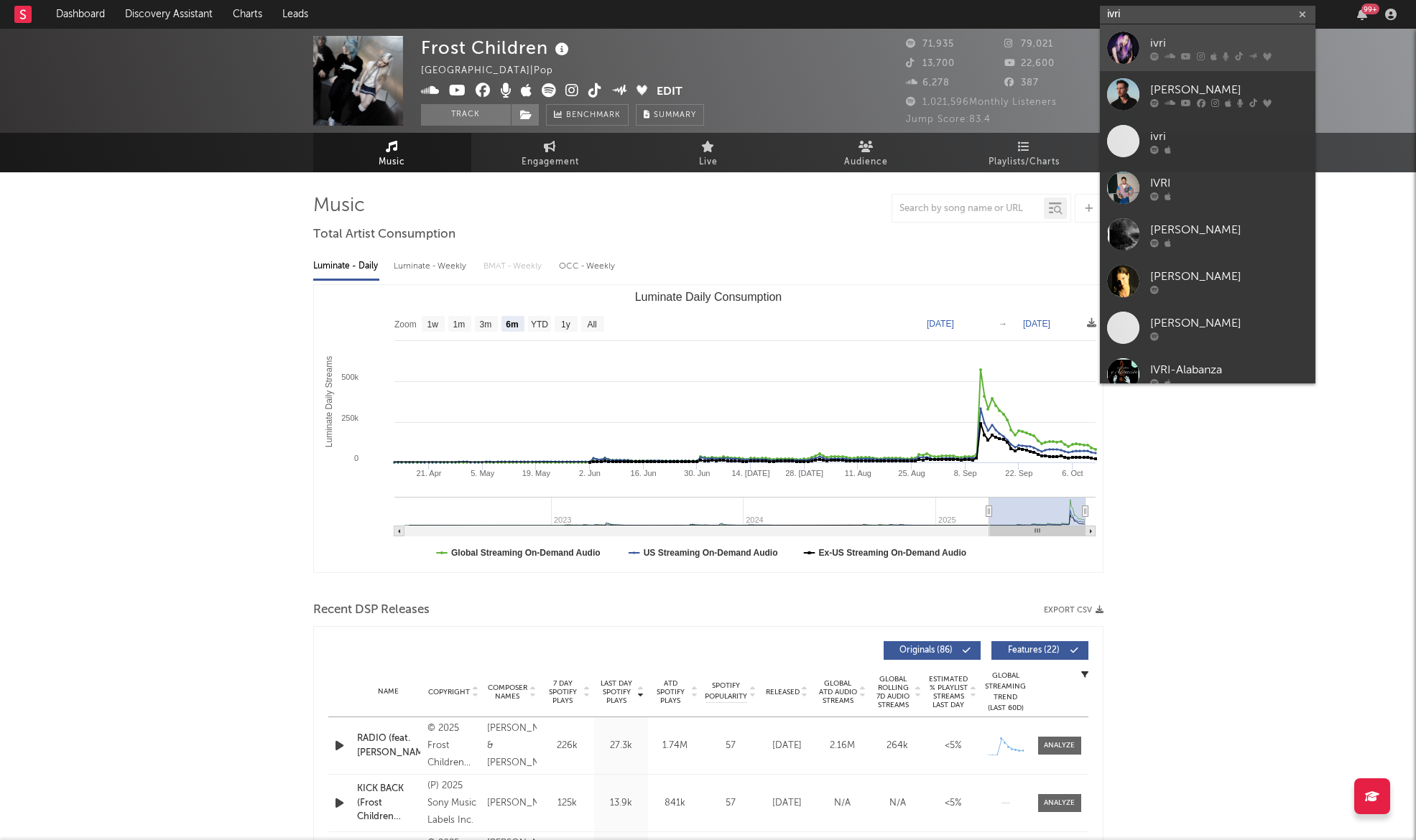
type input "ivri"
click at [1160, 42] on div "ivri" at bounding box center [1229, 43] width 158 height 18
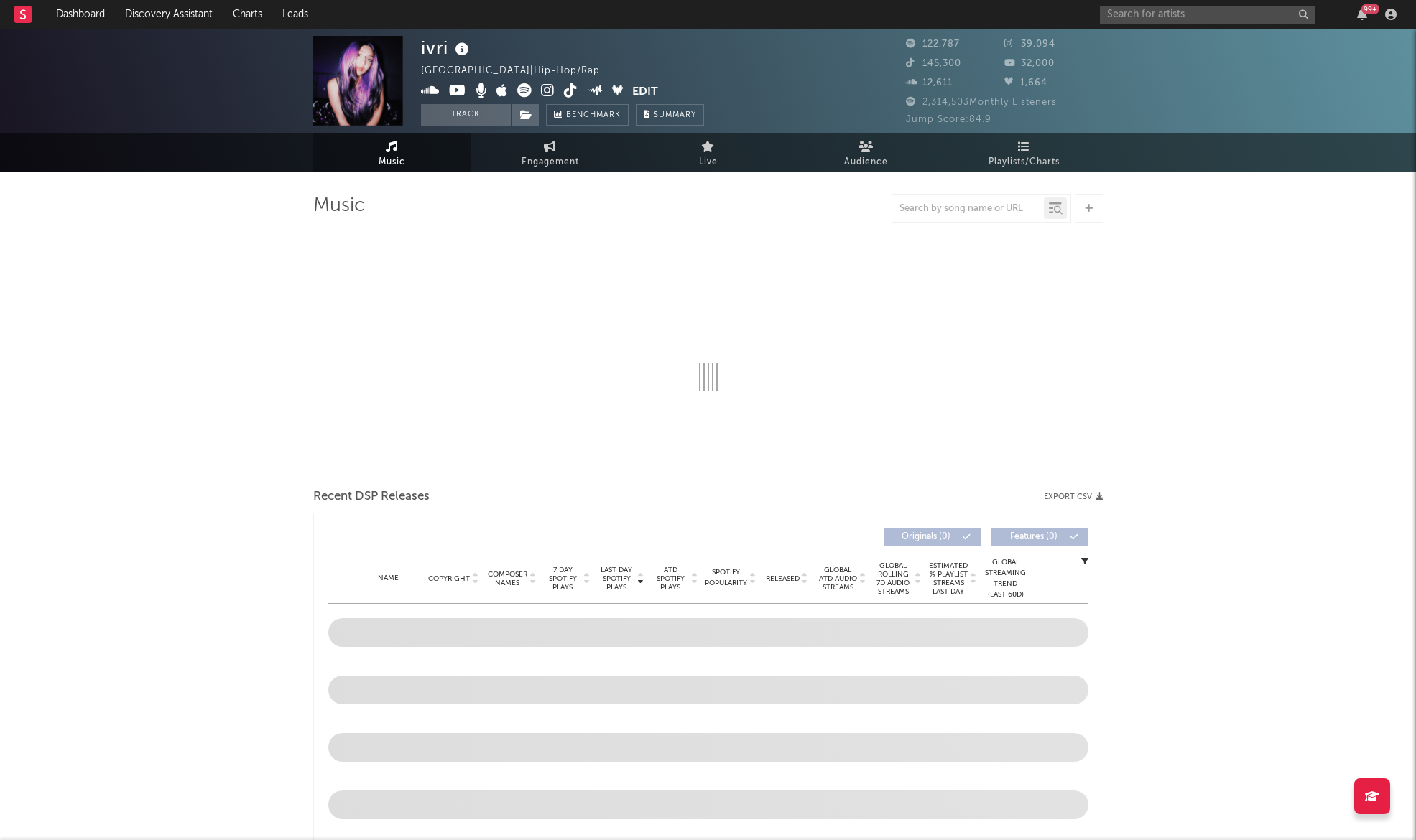
select select "6m"
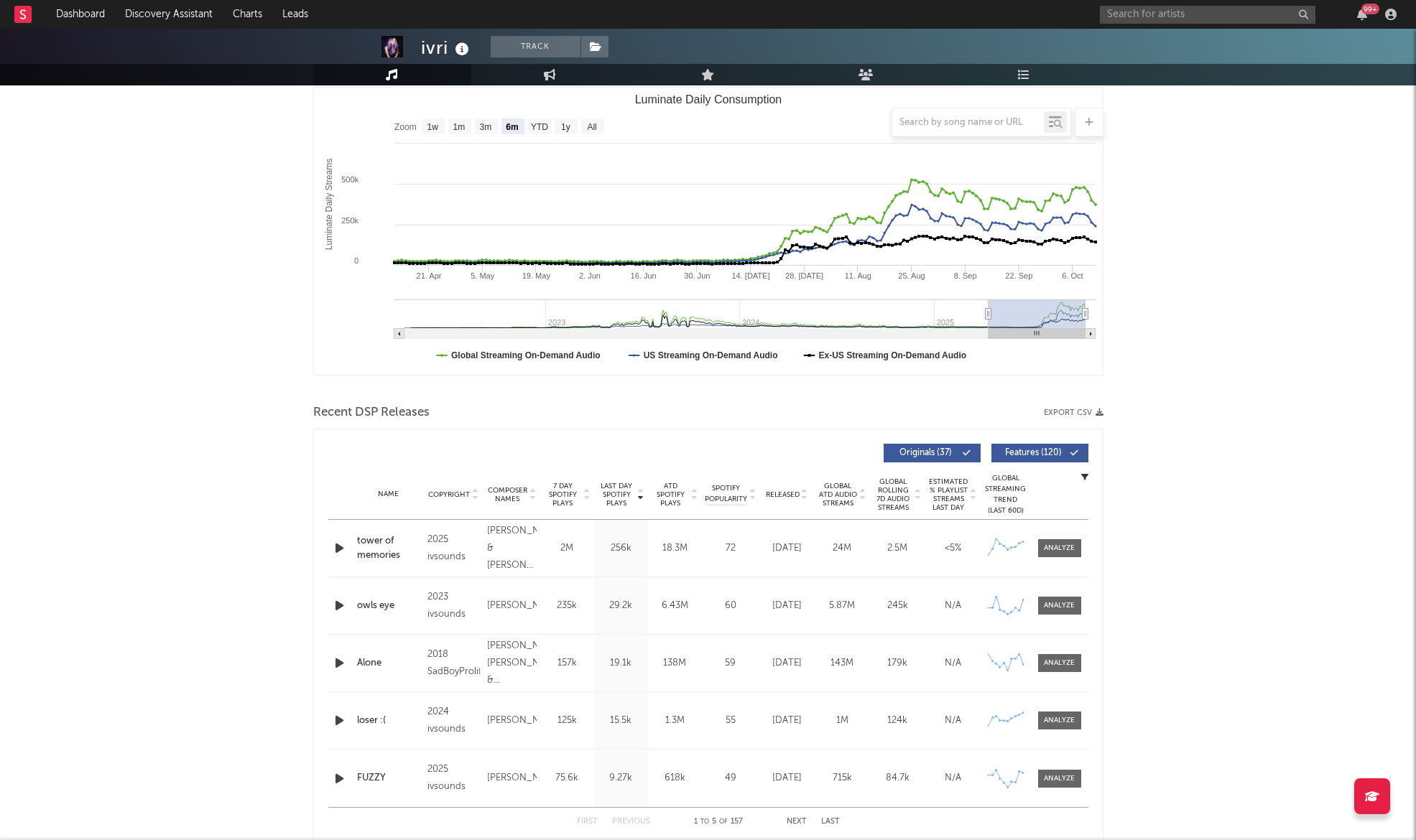
scroll to position [199, 0]
